Goal: Transaction & Acquisition: Purchase product/service

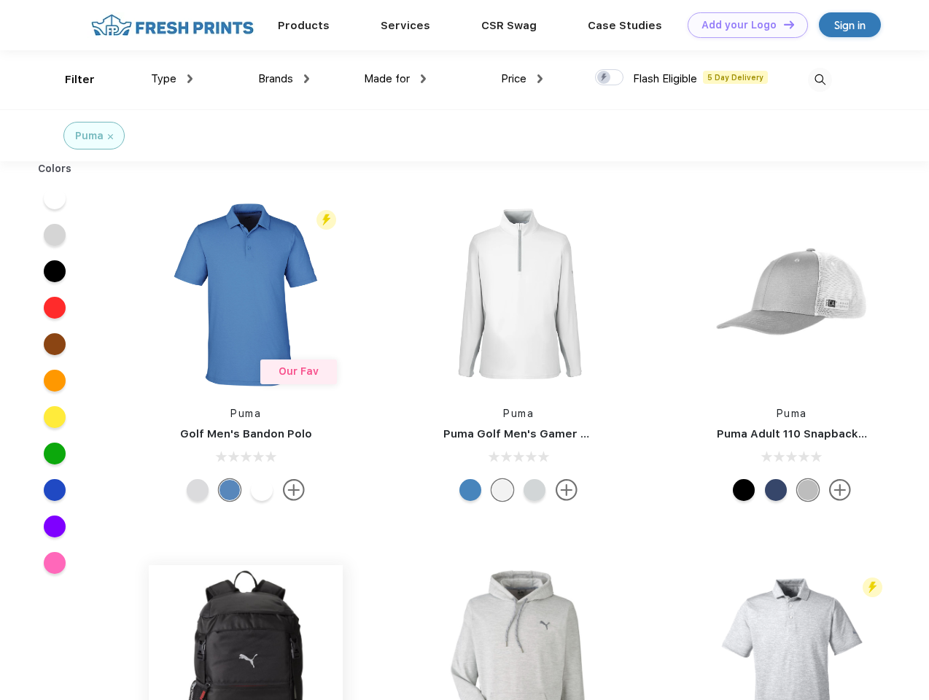
scroll to position [1, 0]
click at [742, 25] on link "Add your Logo Design Tool" at bounding box center [748, 25] width 120 height 26
click at [0, 0] on div "Design Tool" at bounding box center [0, 0] width 0 height 0
click at [782, 24] on link "Add your Logo Design Tool" at bounding box center [748, 25] width 120 height 26
click at [70, 79] on div "Filter" at bounding box center [80, 79] width 30 height 17
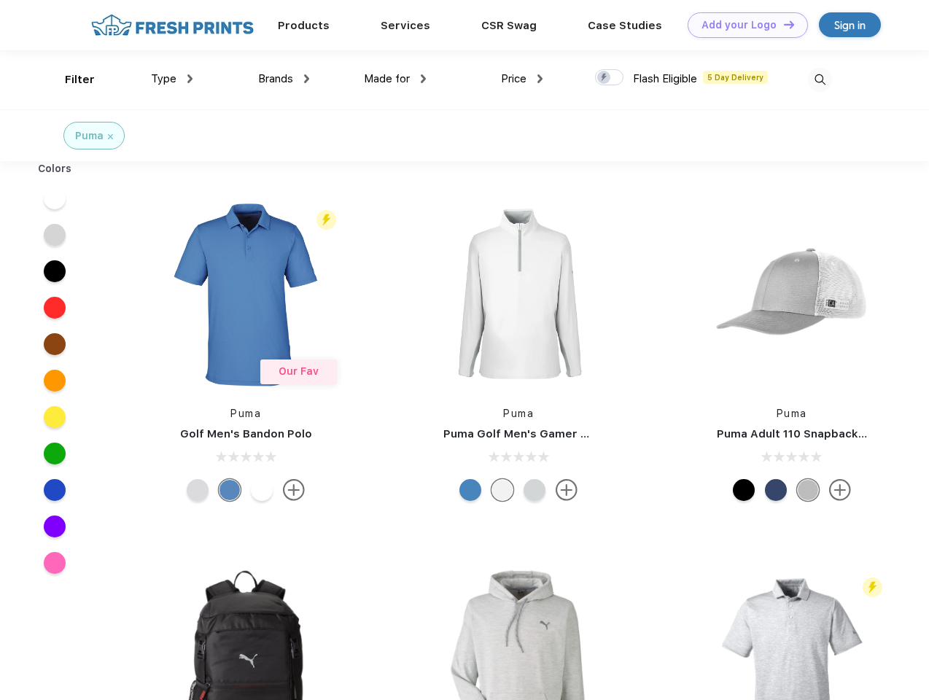
click at [172, 79] on span "Type" at bounding box center [164, 78] width 26 height 13
click at [284, 79] on span "Brands" at bounding box center [275, 78] width 35 height 13
click at [395, 79] on span "Made for" at bounding box center [387, 78] width 46 height 13
click at [522, 79] on span "Price" at bounding box center [514, 78] width 26 height 13
click at [610, 78] on div at bounding box center [609, 77] width 28 height 16
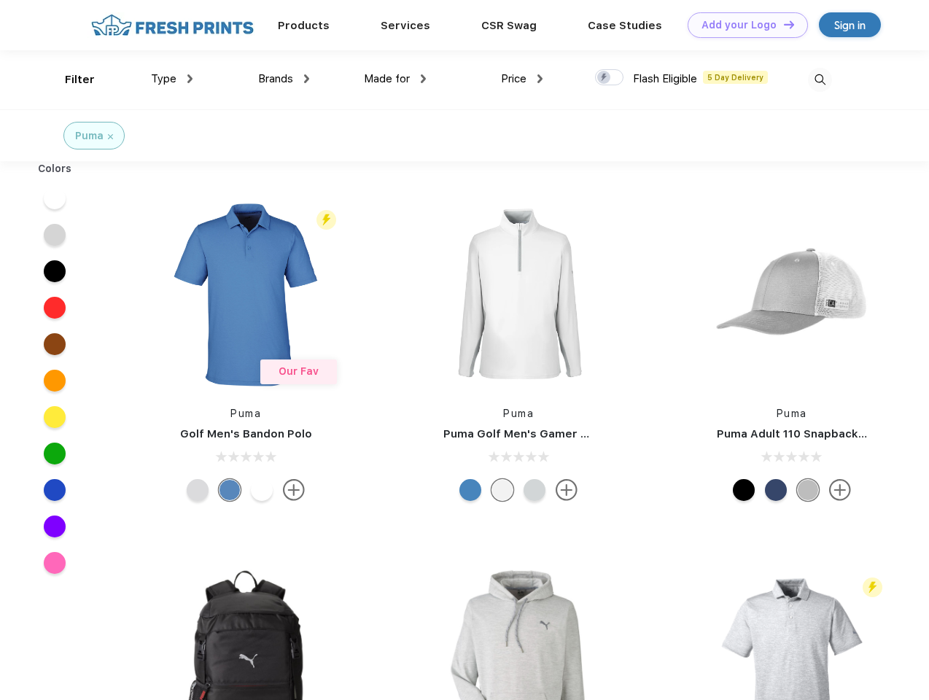
click at [604, 78] on input "checkbox" at bounding box center [599, 73] width 9 height 9
click at [820, 79] on img at bounding box center [820, 80] width 24 height 24
